Goal: Task Accomplishment & Management: Use online tool/utility

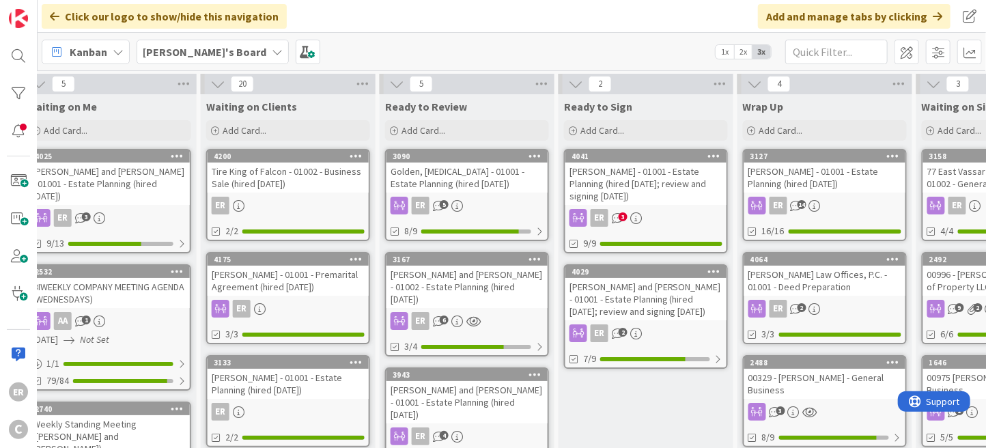
scroll to position [0, 876]
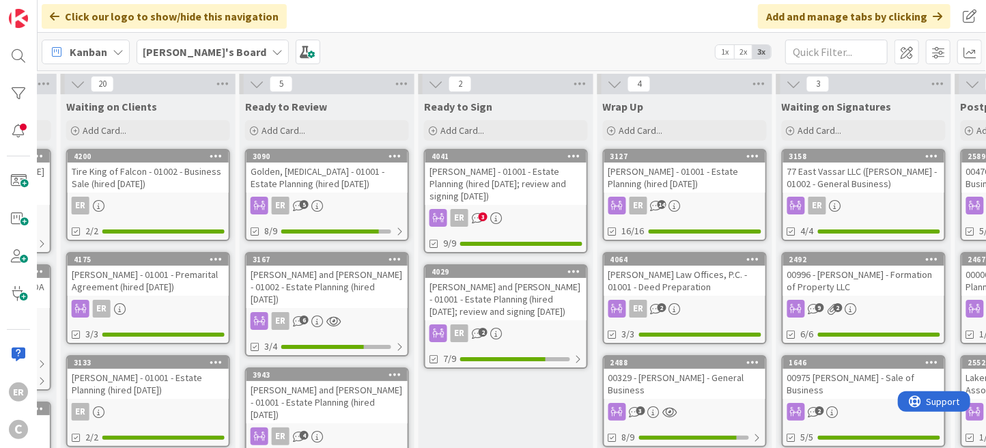
click at [522, 199] on div "[PERSON_NAME] - 01001 - Estate Planning (hired [DATE]; review and signing [DATE…" at bounding box center [506, 184] width 161 height 42
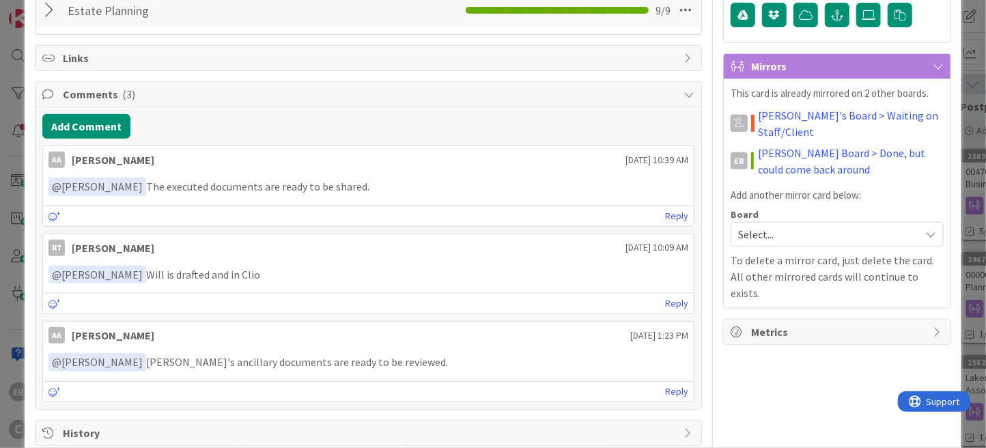
click at [45, 13] on div at bounding box center [51, 10] width 18 height 25
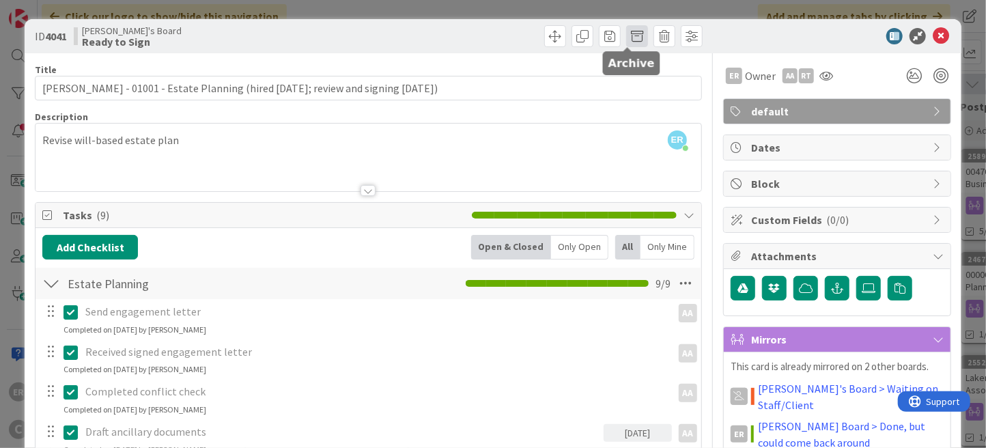
click at [627, 37] on span at bounding box center [637, 36] width 22 height 22
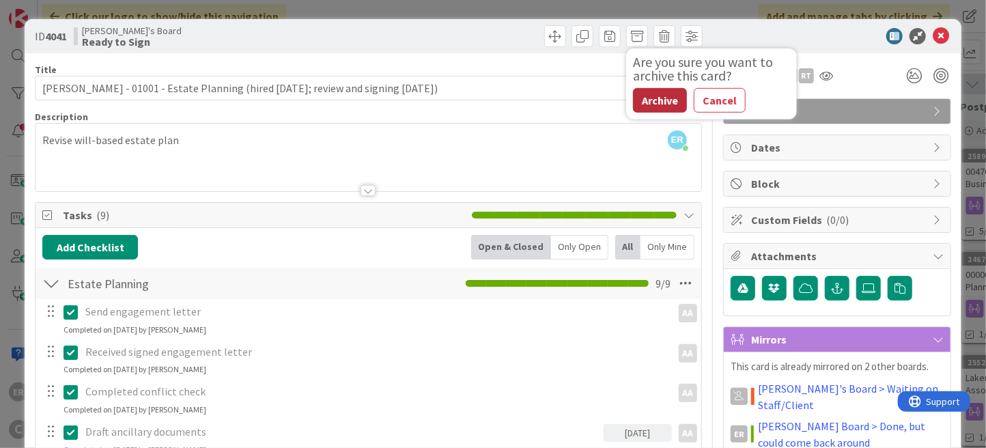
click at [649, 101] on button "Archive" at bounding box center [660, 100] width 54 height 25
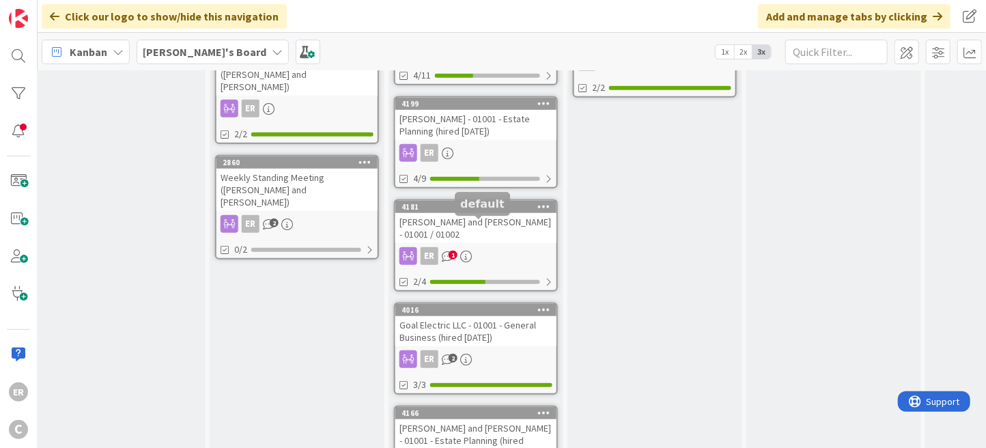
scroll to position [547, 549]
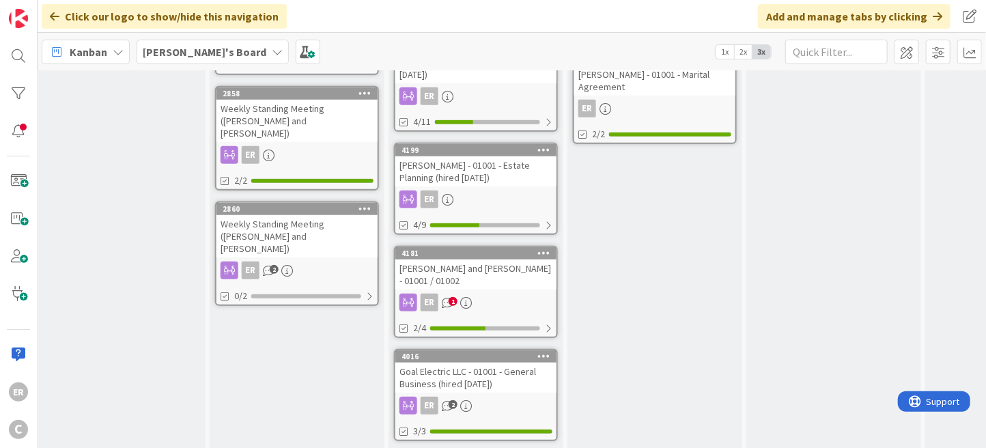
click at [509, 294] on div "ER 1" at bounding box center [476, 303] width 161 height 18
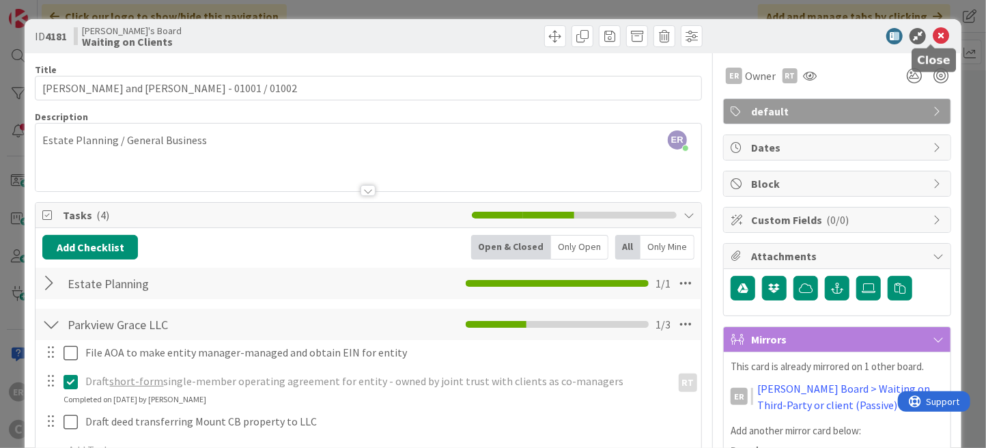
click at [936, 37] on icon at bounding box center [941, 36] width 16 height 16
